Goal: Task Accomplishment & Management: Complete application form

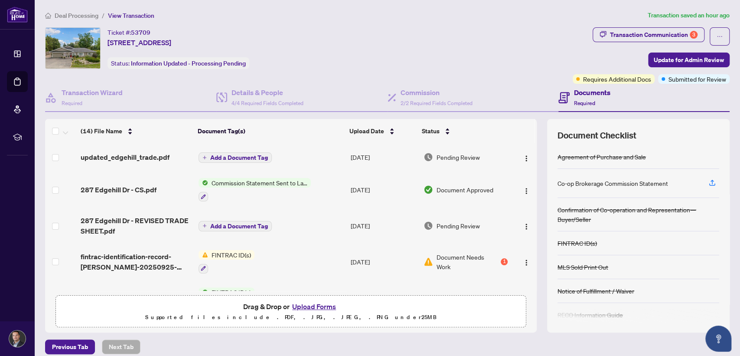
scroll to position [356, 0]
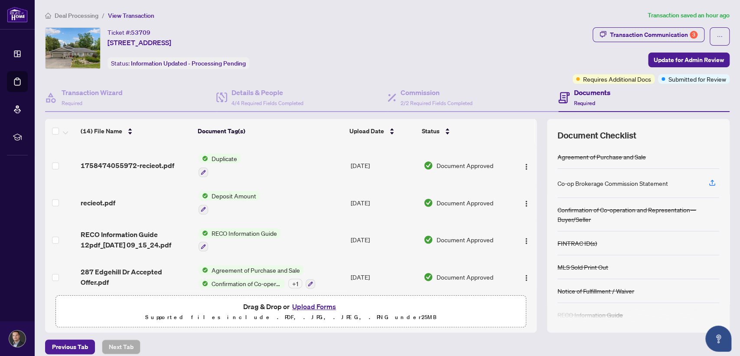
click at [302, 304] on button "Upload Forms" at bounding box center [314, 305] width 49 height 11
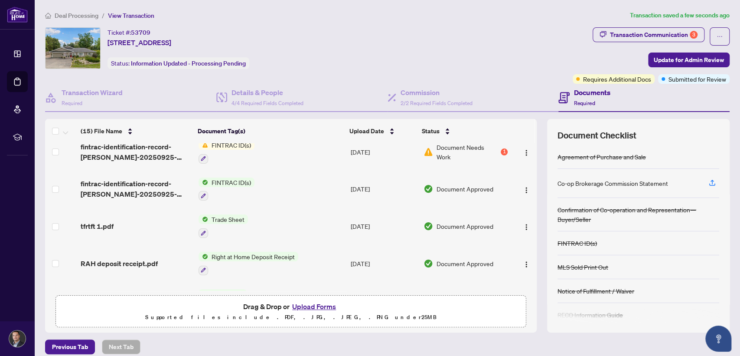
scroll to position [0, 0]
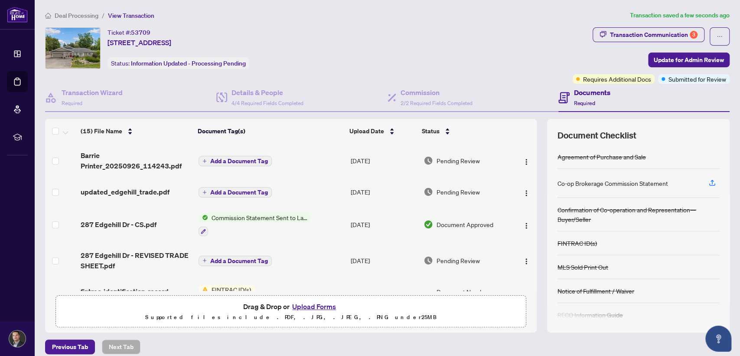
click at [256, 163] on span "Add a Document Tag" at bounding box center [239, 161] width 58 height 6
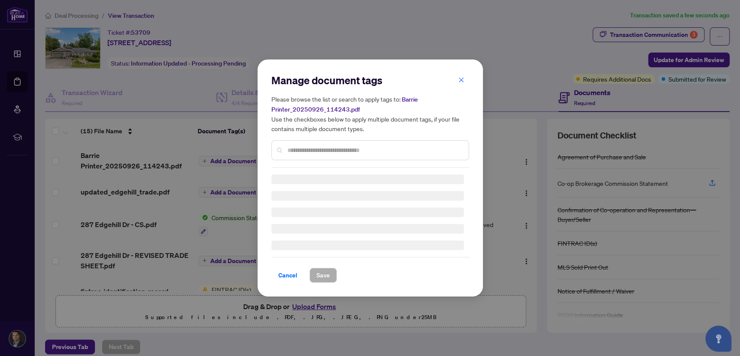
click at [321, 146] on div "Manage document tags Please browse the list or search to apply tags to: Barrie …" at bounding box center [370, 120] width 198 height 94
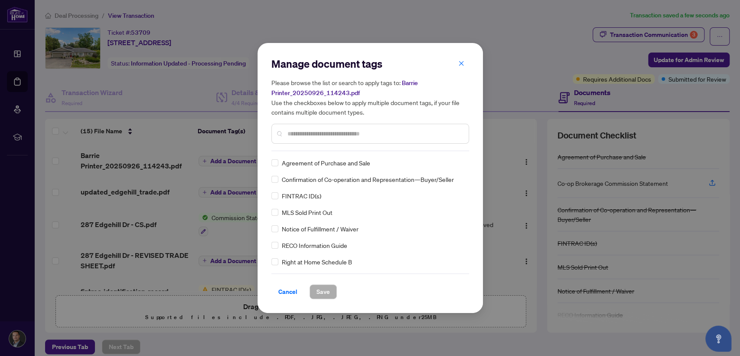
click at [325, 130] on input "text" at bounding box center [374, 134] width 174 height 10
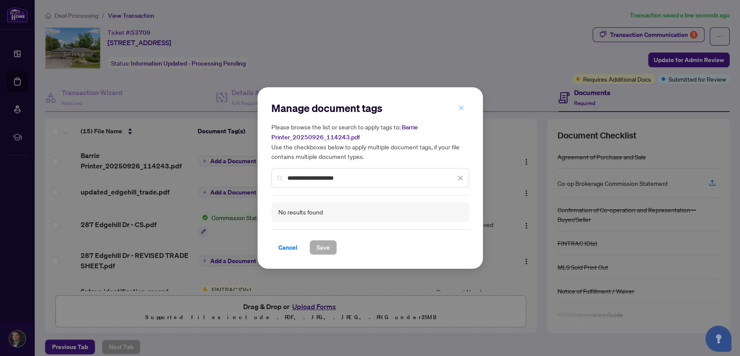
type input "**********"
click at [459, 106] on icon "close" at bounding box center [461, 107] width 5 height 5
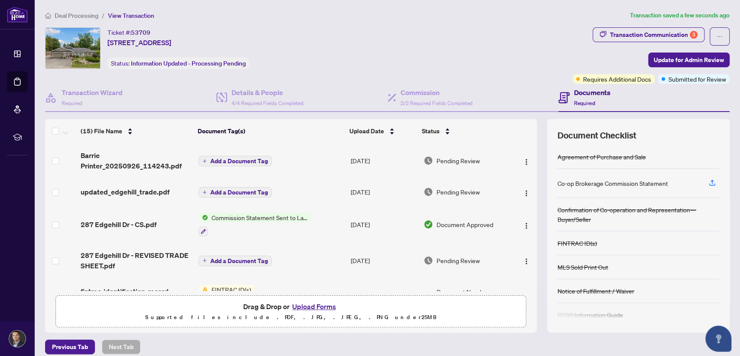
click at [235, 163] on button "Add a Document Tag" at bounding box center [235, 161] width 73 height 10
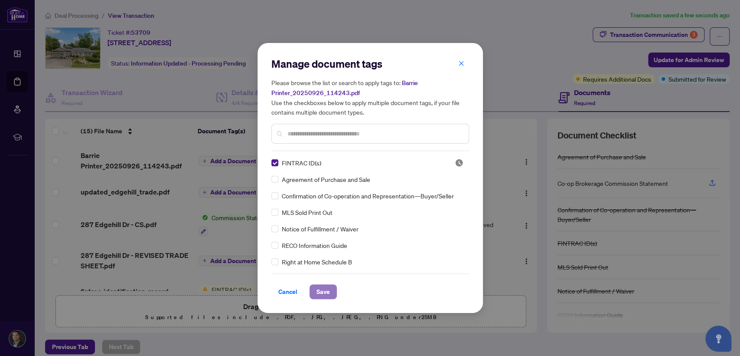
click at [324, 287] on span "Save" at bounding box center [322, 291] width 13 height 14
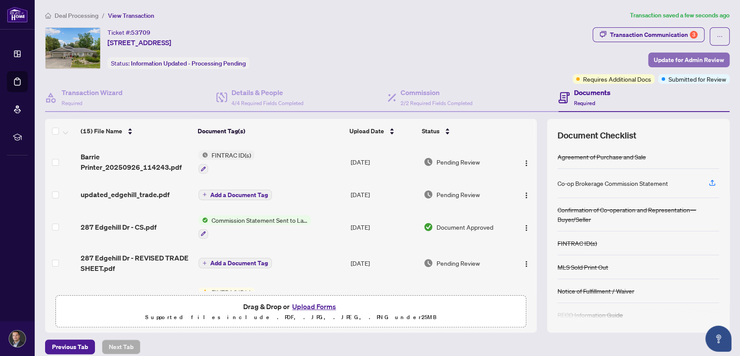
click at [660, 60] on span "Update for Admin Review" at bounding box center [689, 60] width 70 height 14
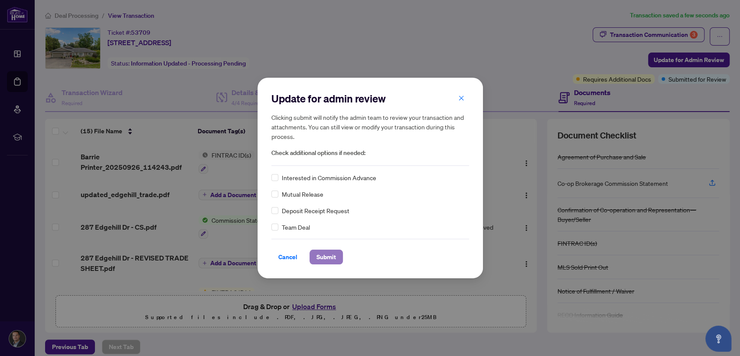
click at [329, 253] on span "Submit" at bounding box center [326, 257] width 20 height 14
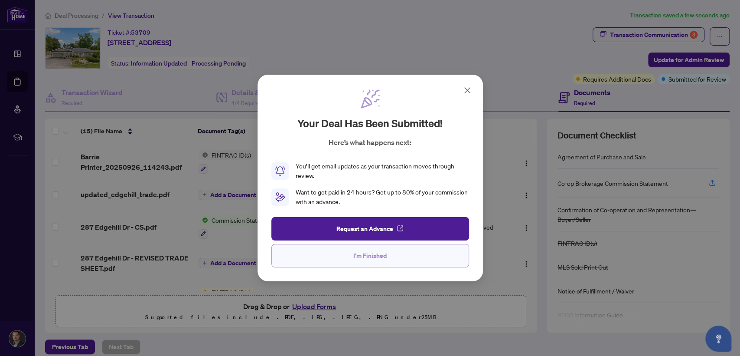
click at [350, 252] on button "I'm Finished" at bounding box center [370, 255] width 198 height 23
